Goal: Check status: Check status

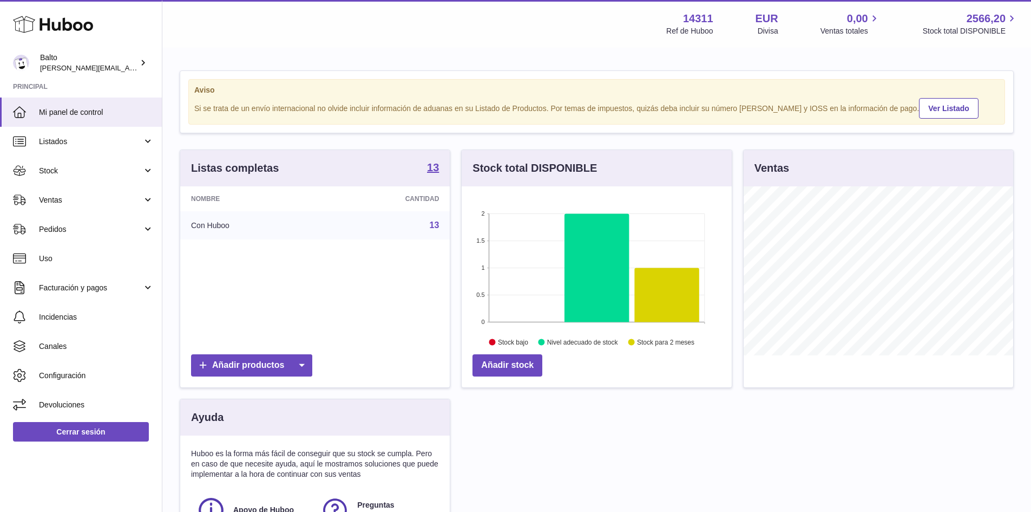
scroll to position [169, 270]
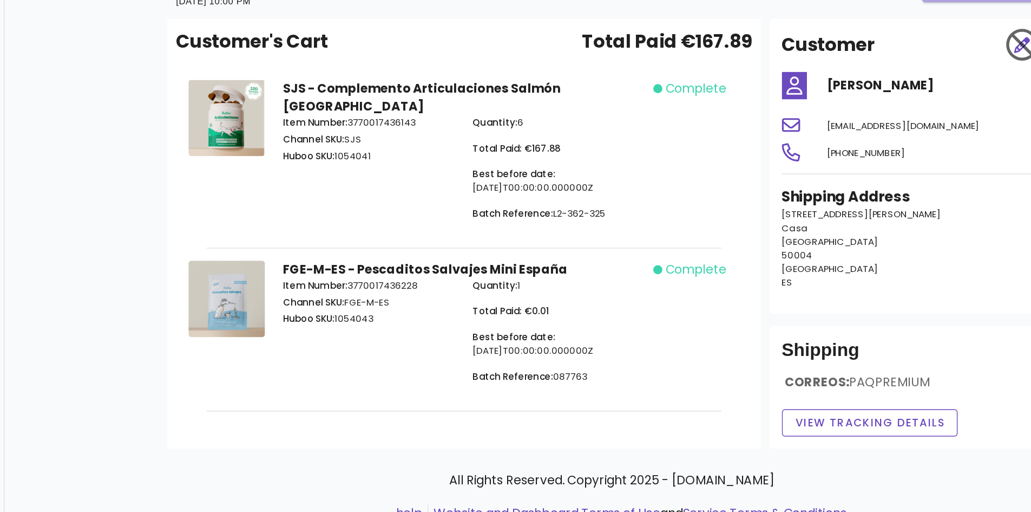
click at [558, 257] on strong "FGE-M-ES - Pescaditos Salvajes Mini España" at bounding box center [464, 263] width 204 height 12
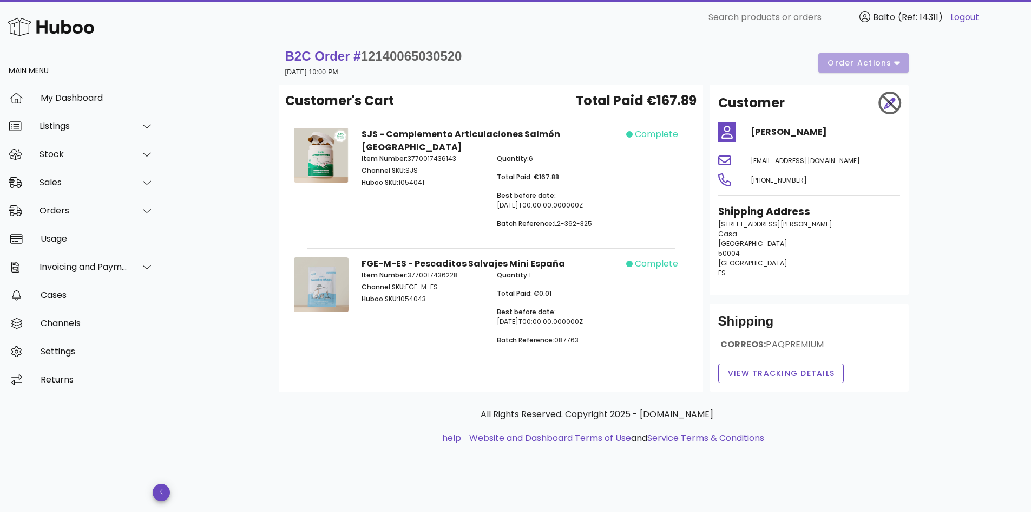
click at [406, 58] on span "12140065030520" at bounding box center [411, 56] width 101 height 15
drag, startPoint x: 406, startPoint y: 58, endPoint x: 392, endPoint y: 50, distance: 16.0
click at [392, 50] on span "12140065030520" at bounding box center [411, 56] width 101 height 15
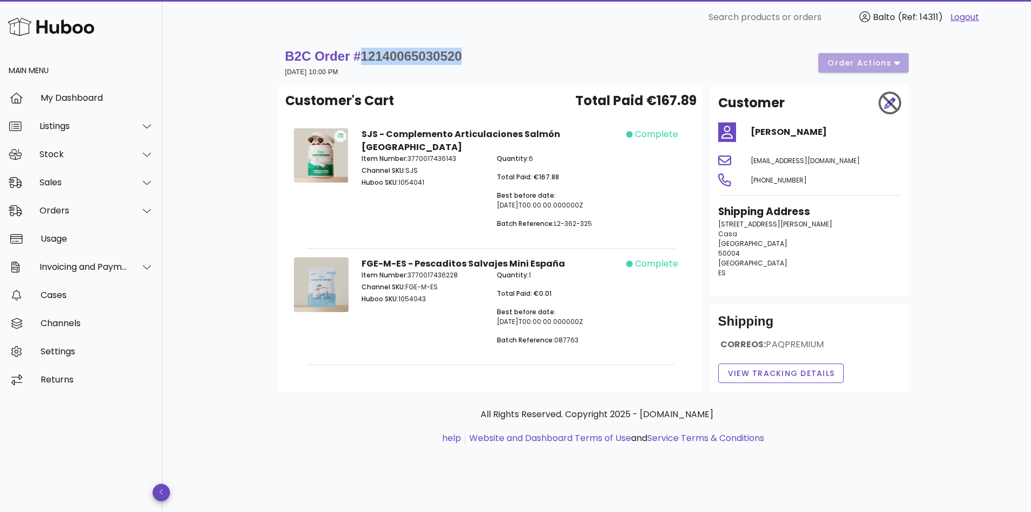
click at [392, 50] on span "12140065030520" at bounding box center [411, 56] width 101 height 15
drag, startPoint x: 392, startPoint y: 50, endPoint x: 382, endPoint y: 51, distance: 9.8
click at [382, 51] on span "12140065030520" at bounding box center [411, 56] width 101 height 15
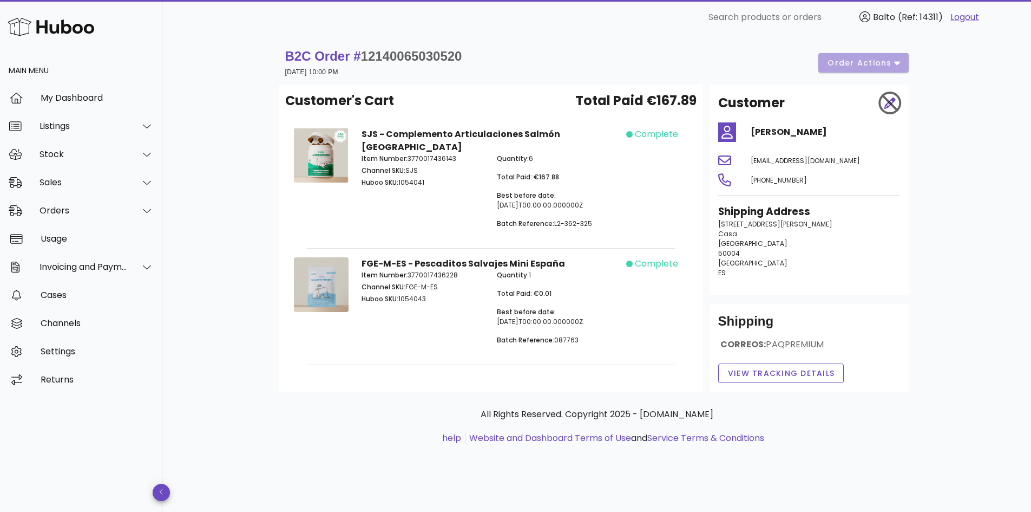
click at [766, 133] on h4 "[PERSON_NAME]" at bounding box center [825, 132] width 149 height 13
copy div "[PERSON_NAME]"
